Goal: Information Seeking & Learning: Learn about a topic

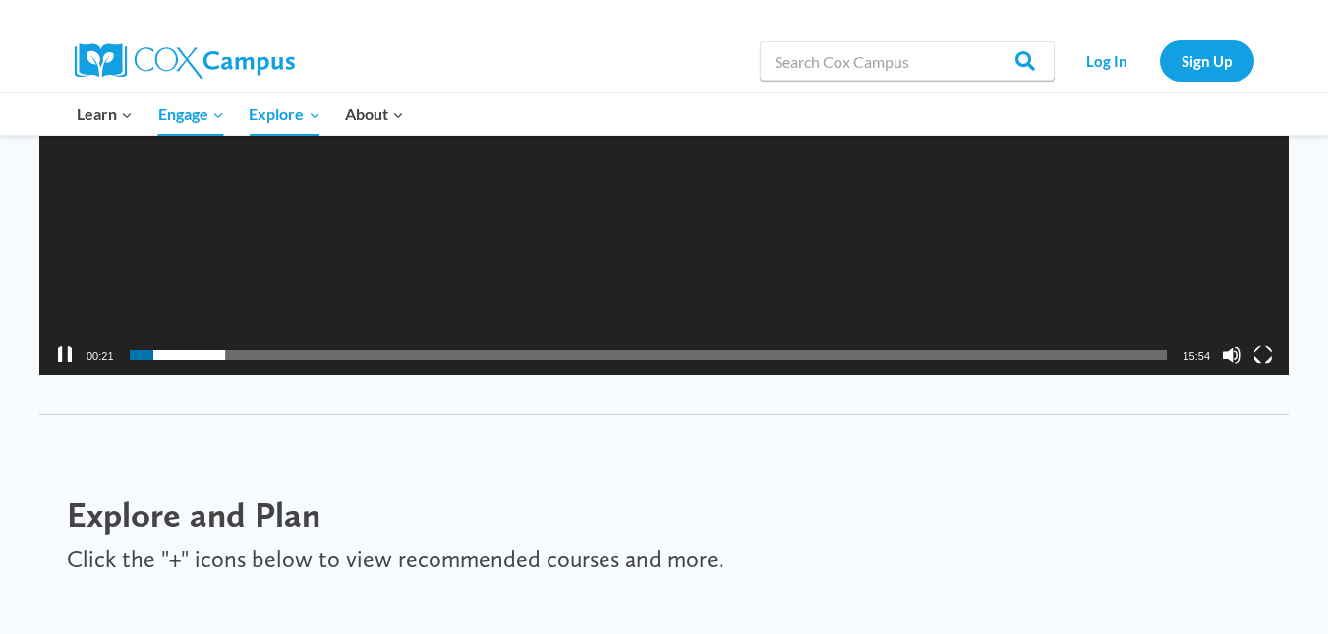
scroll to position [2851, 0]
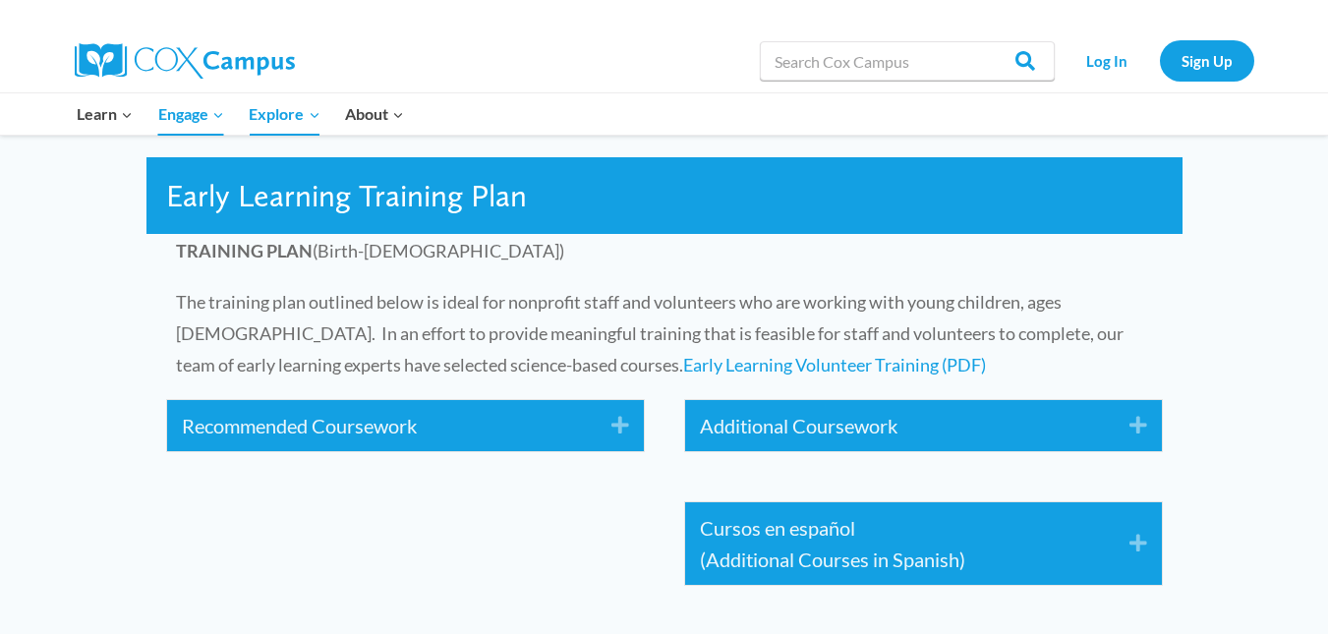
click at [617, 422] on icon "Expand" at bounding box center [613, 425] width 32 height 31
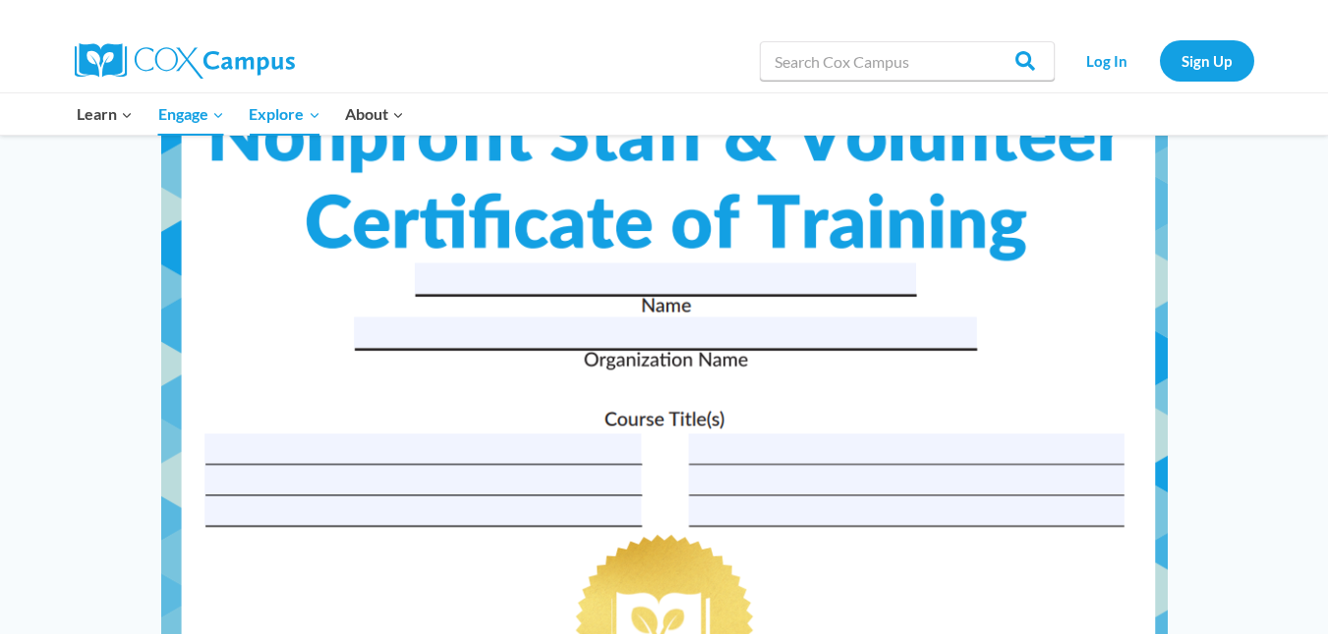
scroll to position [7710, 0]
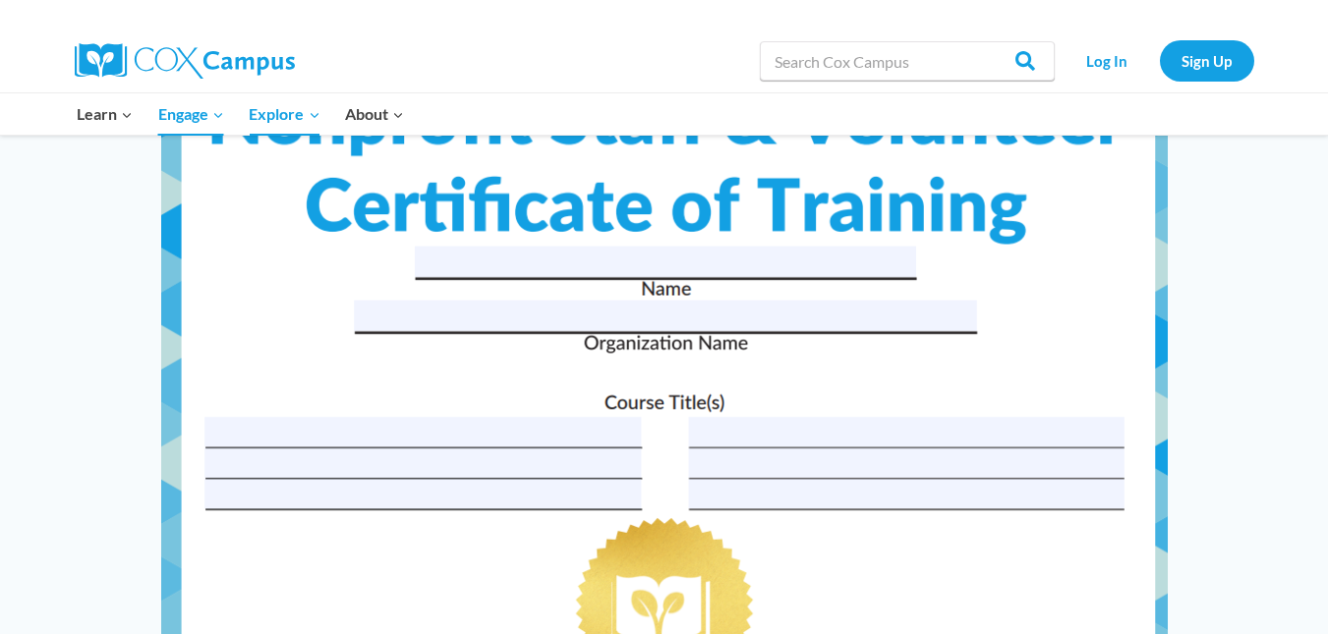
click at [712, 253] on img at bounding box center [664, 399] width 1006 height 778
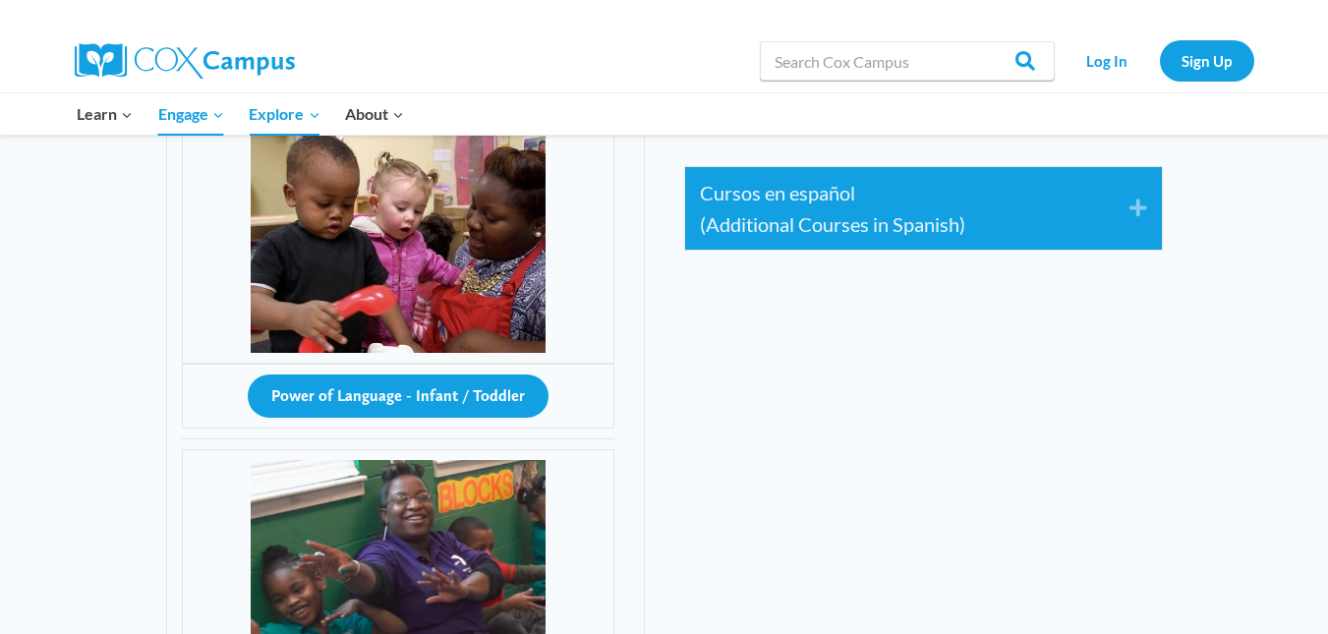
scroll to position [3171, 0]
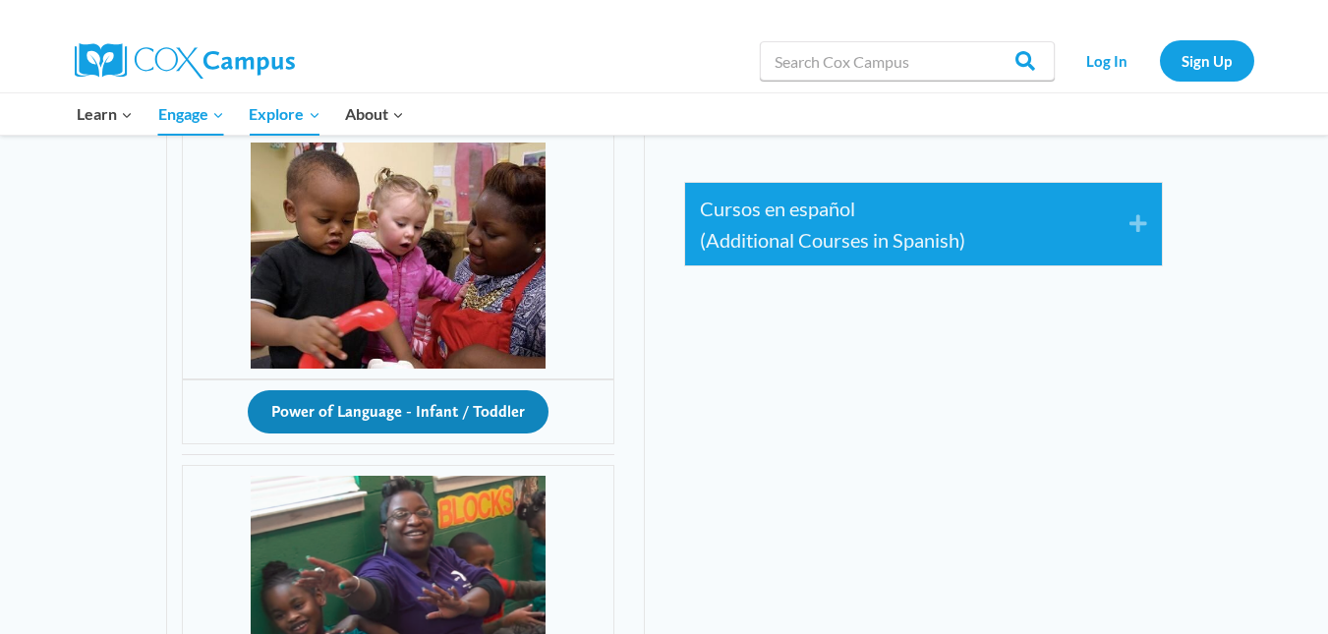
click at [465, 407] on button "Power of Language - Infant / Toddler" at bounding box center [398, 411] width 301 height 43
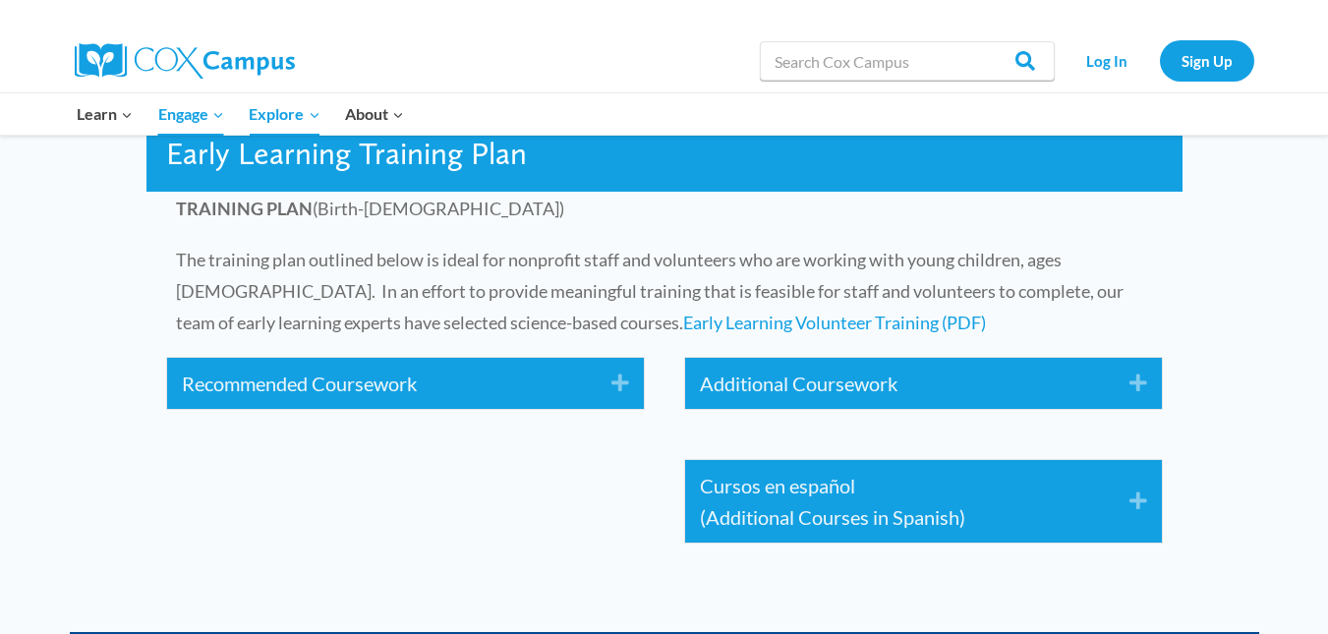
scroll to position [2880, 0]
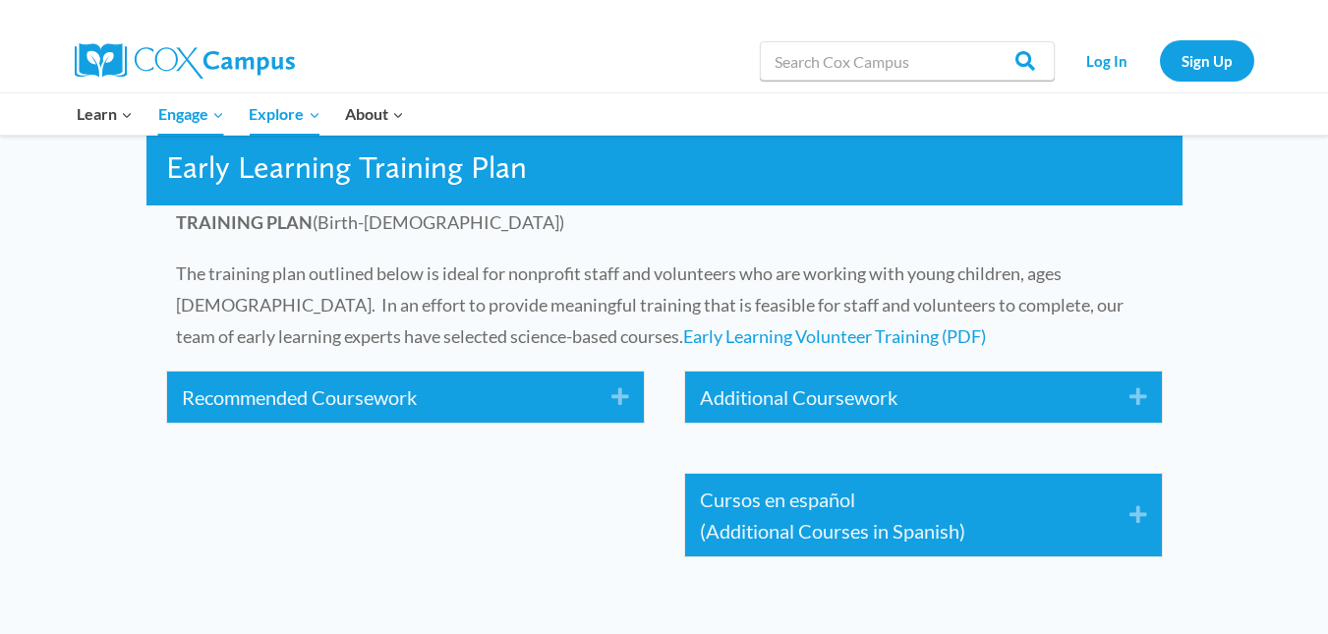
click at [612, 387] on icon "Expand" at bounding box center [613, 396] width 32 height 31
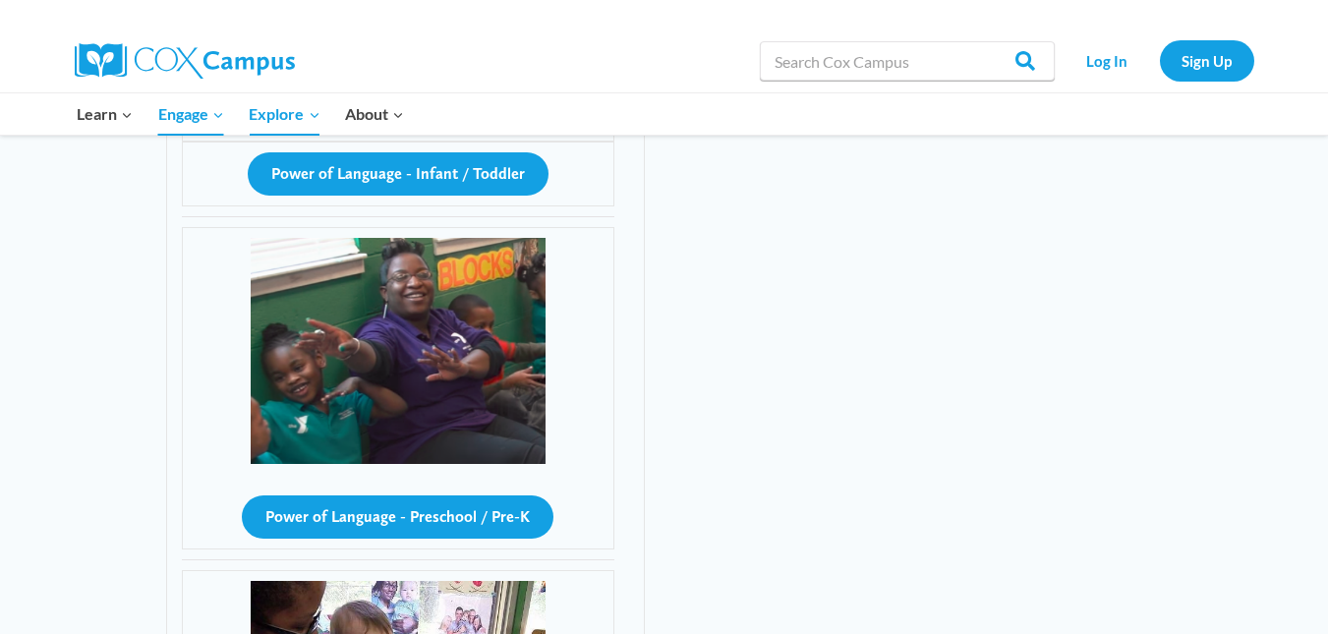
scroll to position [3425, 0]
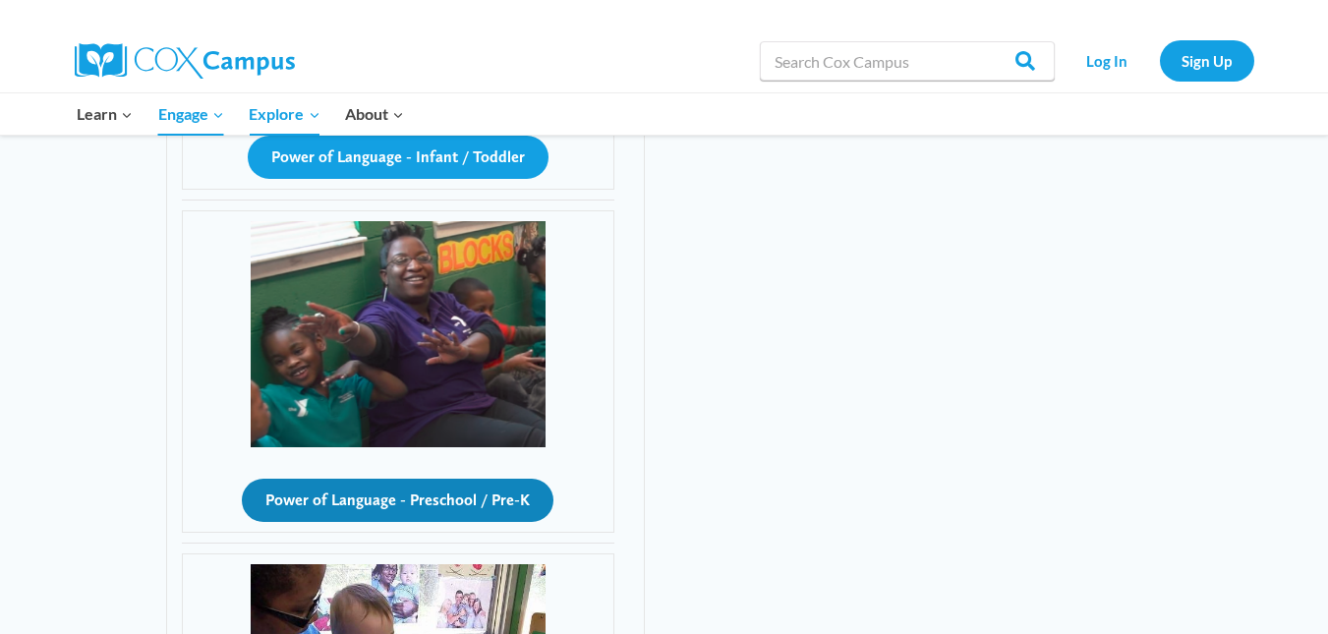
click at [508, 501] on button "Power of Language - Preschool / Pre-K" at bounding box center [398, 500] width 312 height 43
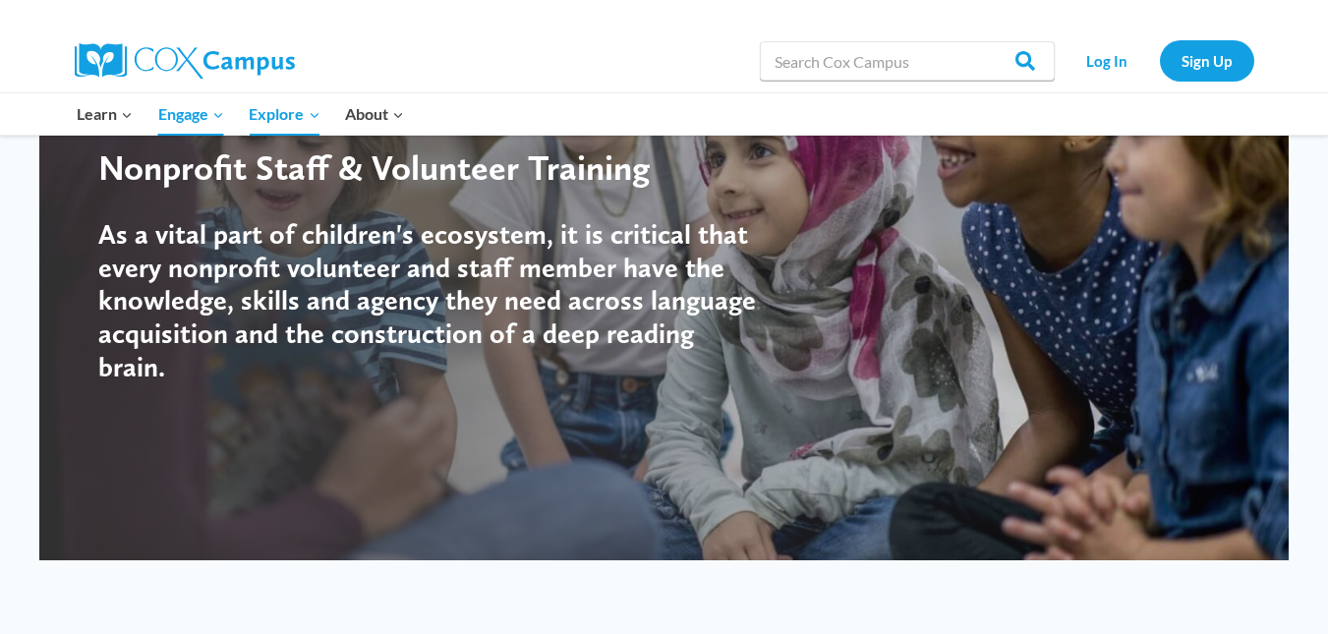
scroll to position [14, 0]
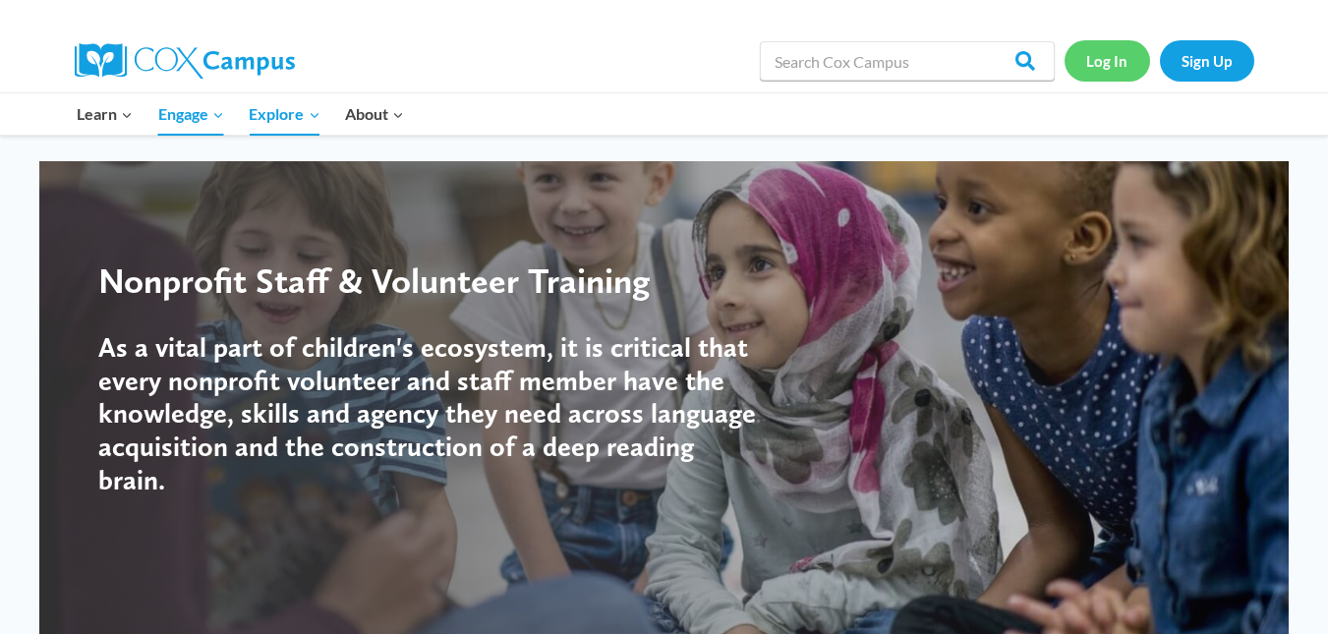
click at [1113, 58] on link "Log In" at bounding box center [1107, 60] width 86 height 40
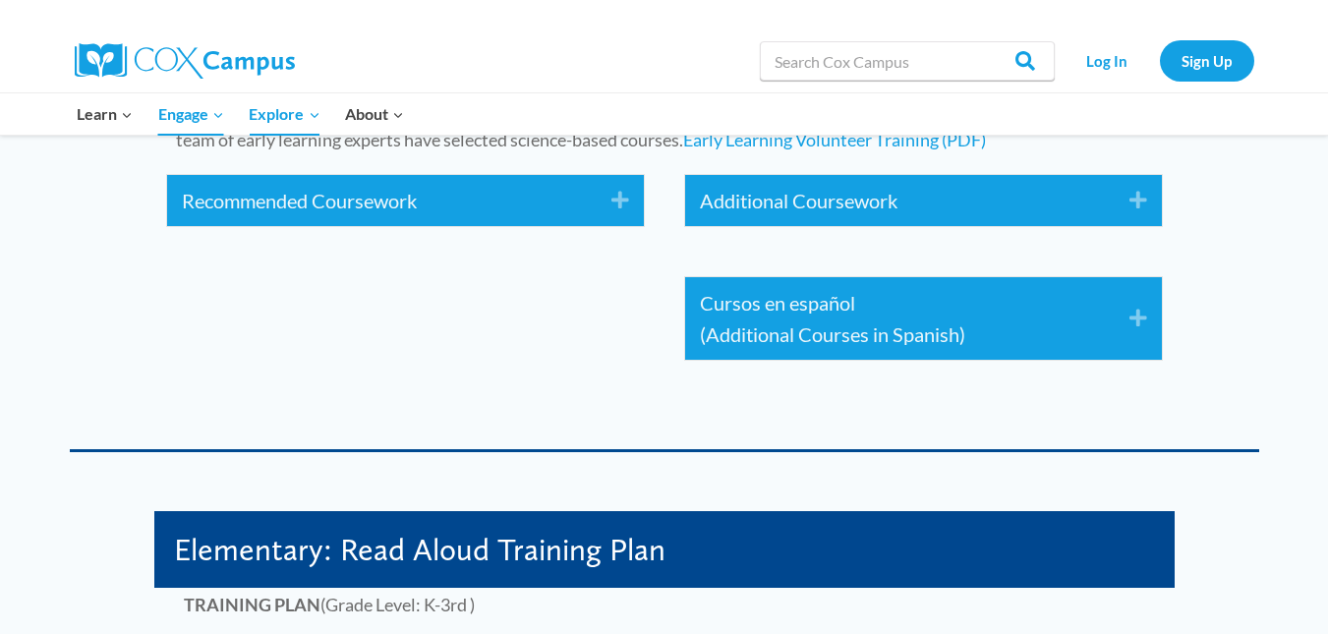
scroll to position [2824, 0]
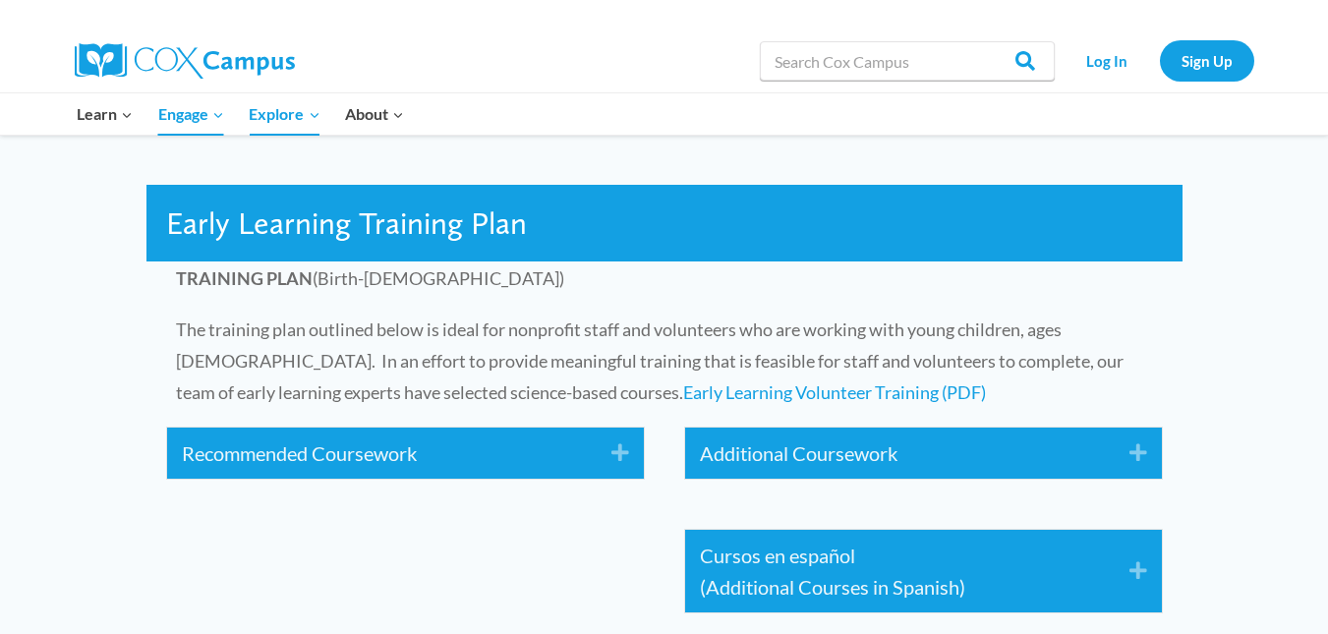
click at [623, 447] on icon "Expand" at bounding box center [613, 452] width 32 height 31
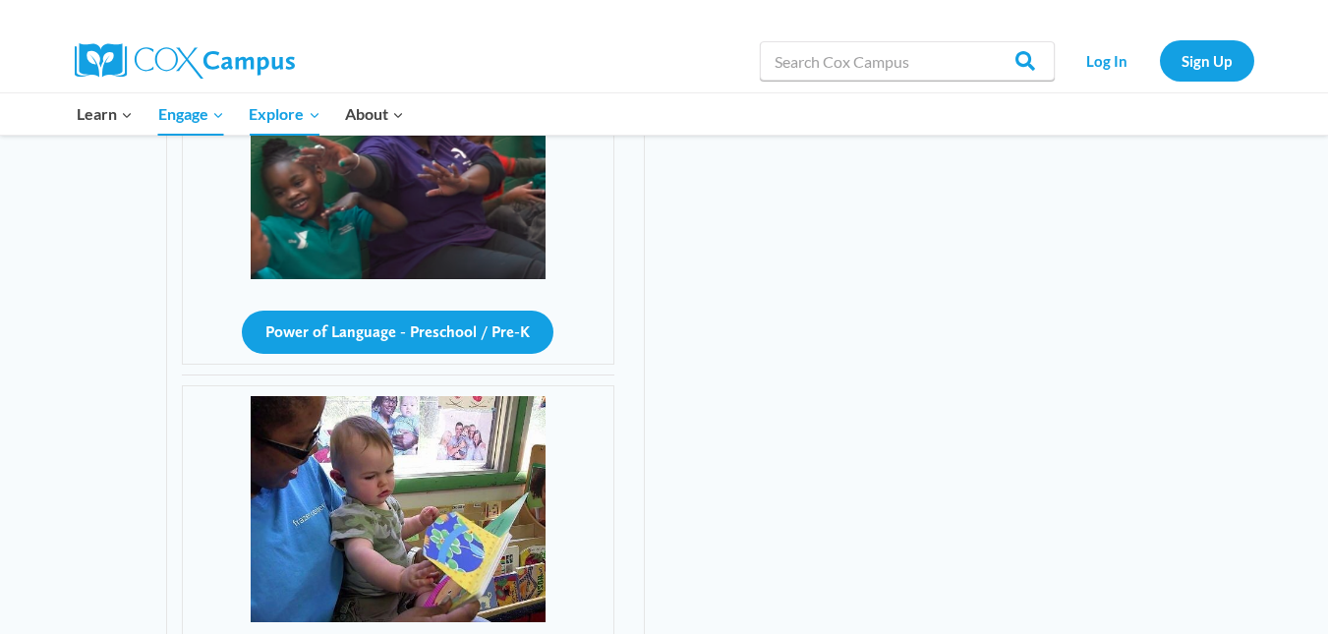
scroll to position [3609, 0]
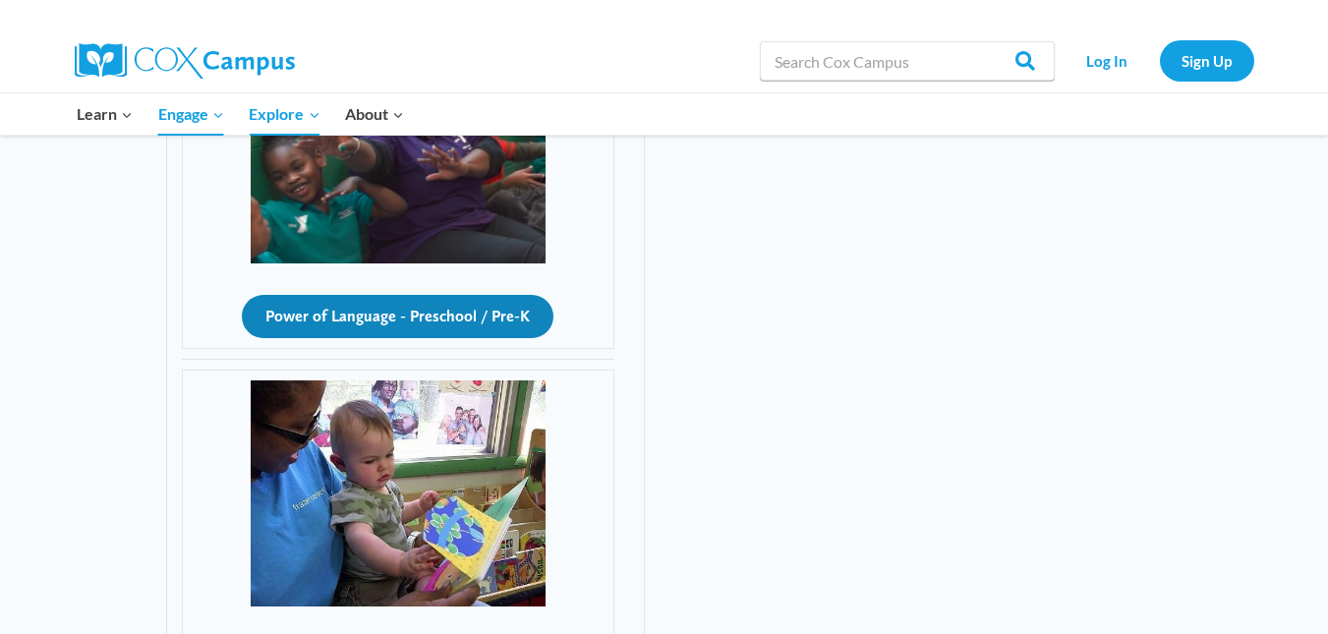
click at [471, 302] on button "Power of Language - Preschool / Pre-K" at bounding box center [398, 316] width 312 height 43
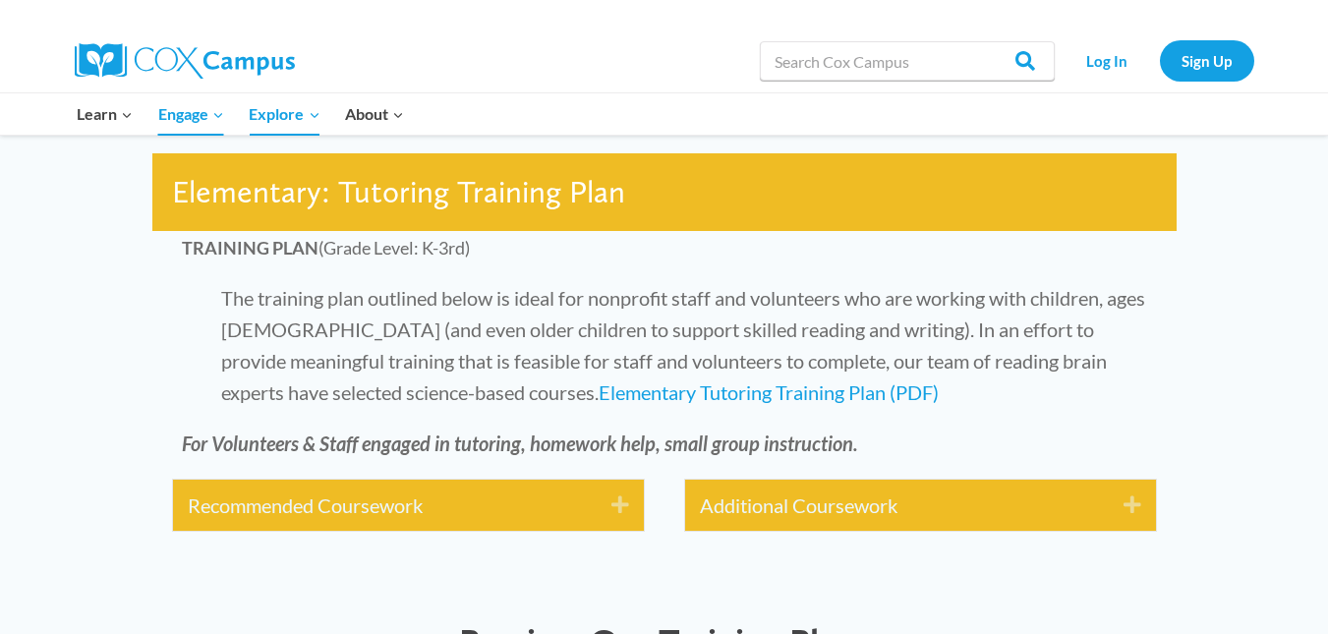
drag, startPoint x: 1341, startPoint y: 36, endPoint x: 1342, endPoint y: 314, distance: 277.2
click at [1327, 314] on html "Skip to content Search in https://coxcampus.org/ Search Search Log In Sign Up L…" at bounding box center [664, 332] width 1328 height 8589
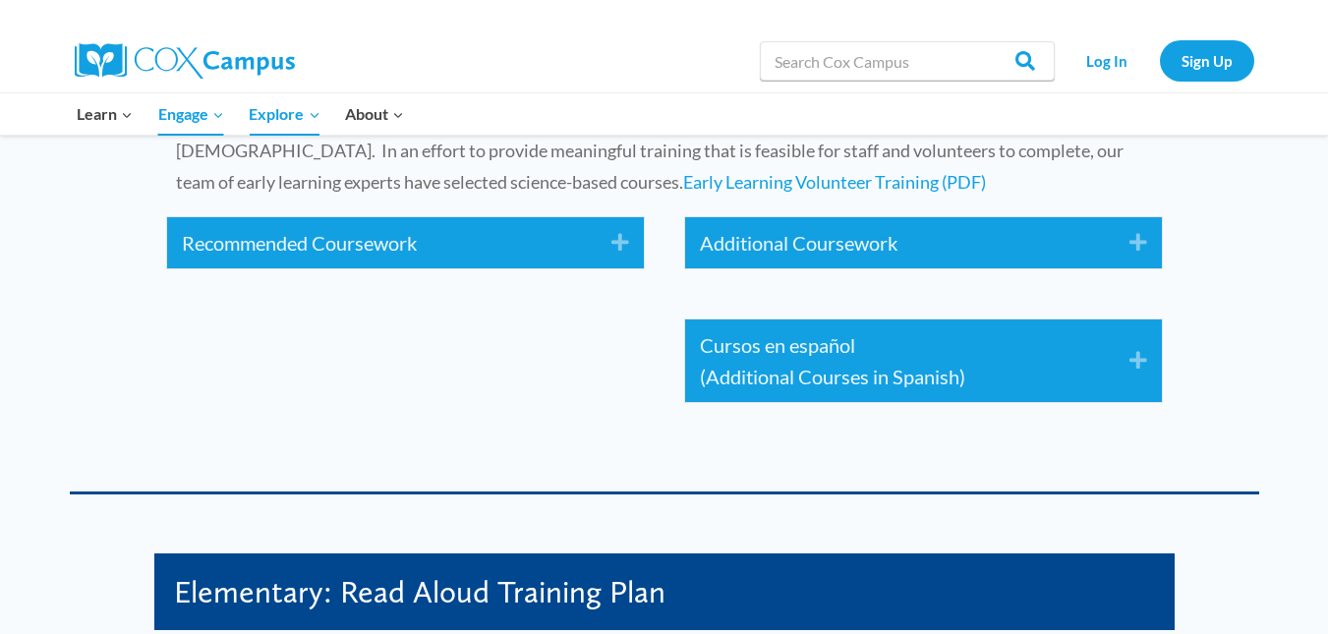
scroll to position [2838, 0]
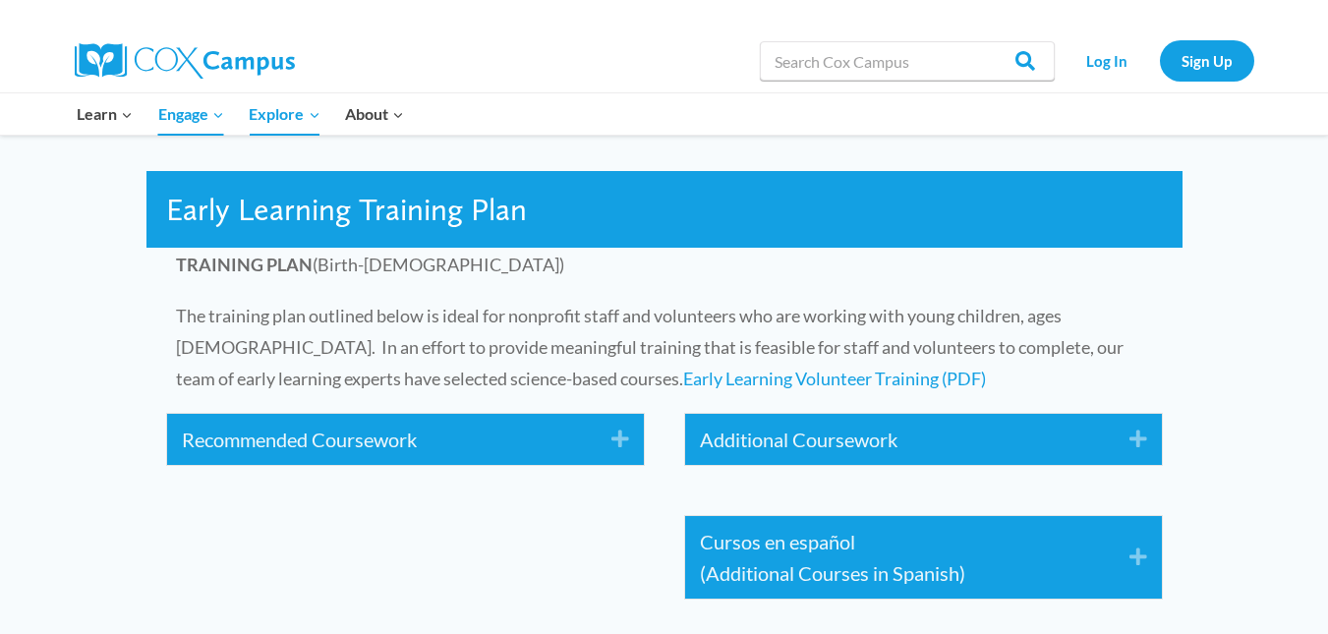
click at [616, 443] on icon "Expand" at bounding box center [613, 439] width 32 height 31
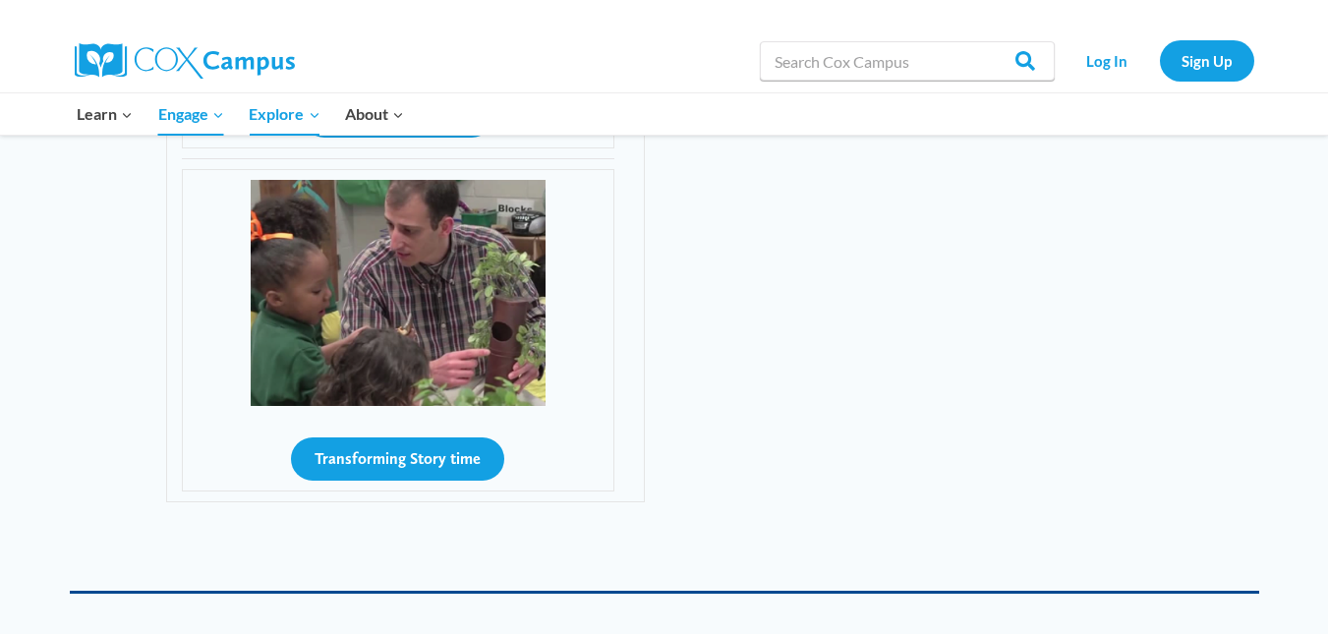
scroll to position [4168, 0]
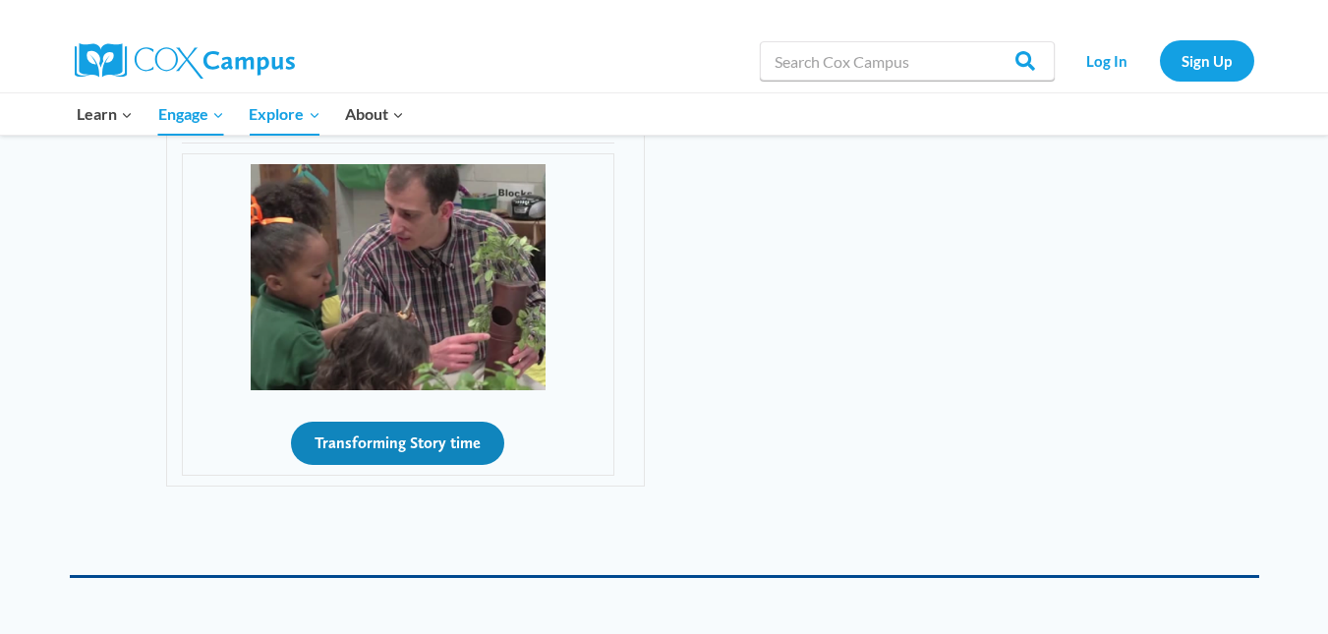
click at [440, 439] on button "Transforming Story time" at bounding box center [397, 443] width 213 height 43
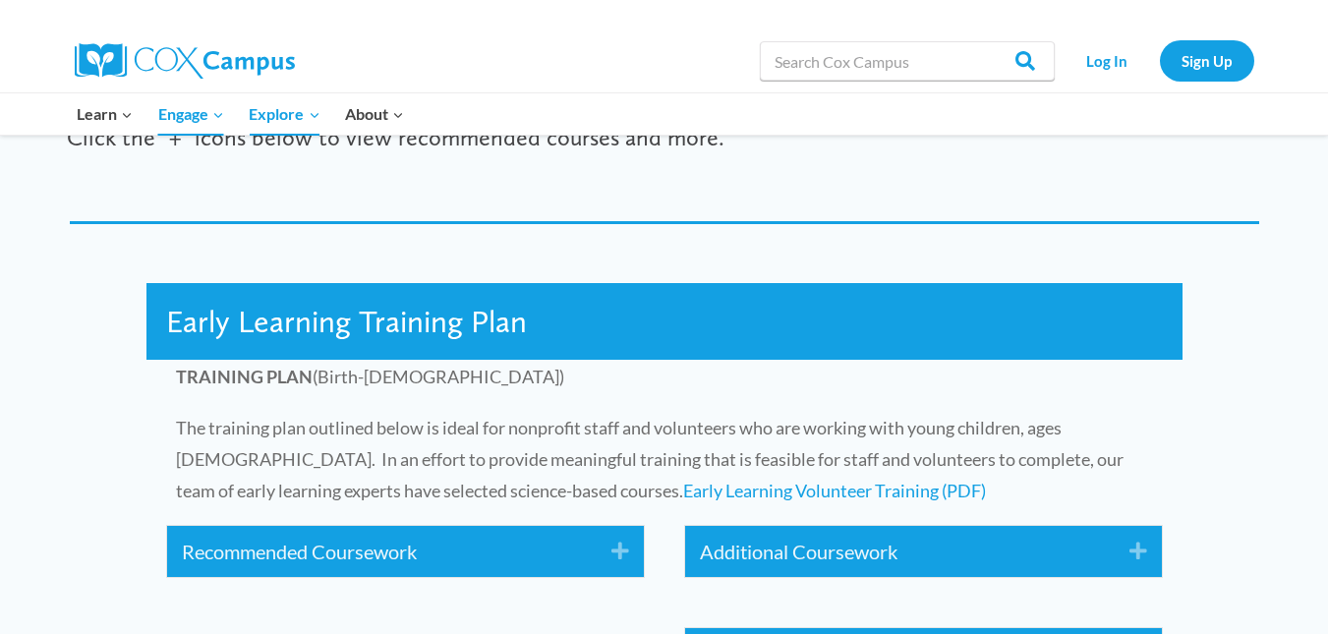
scroll to position [2739, 0]
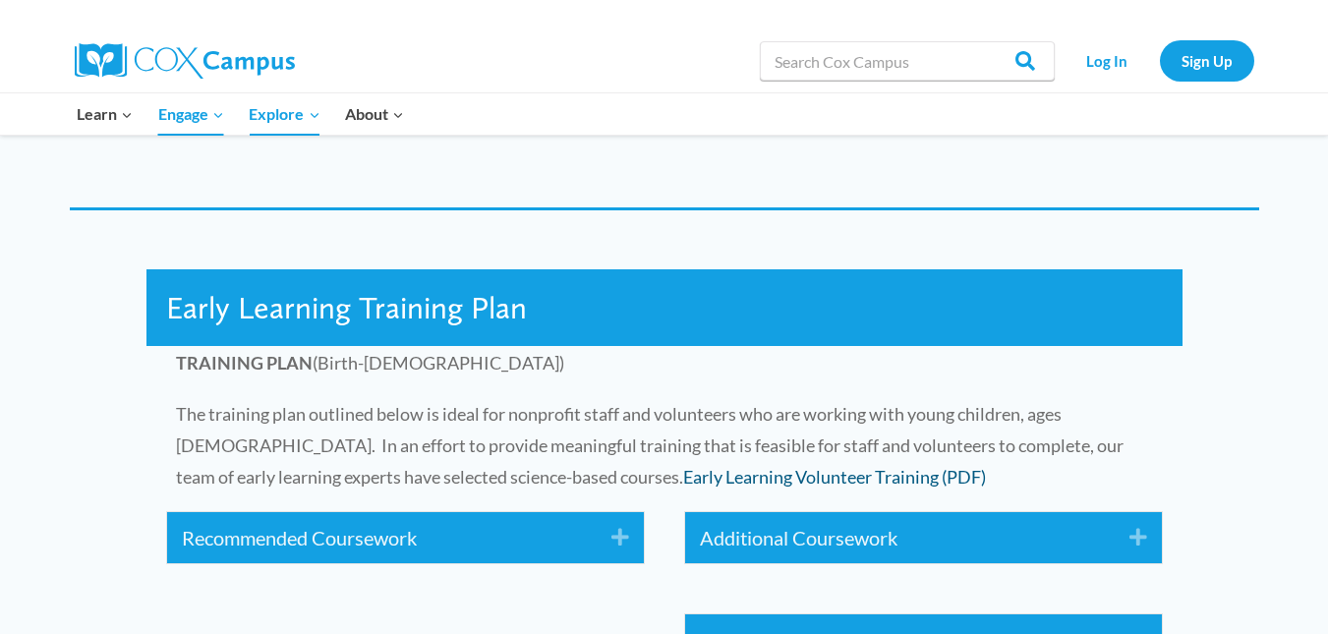
click at [690, 482] on link "Early Learning Volunteer Training (PDF)" at bounding box center [834, 477] width 303 height 22
